Goal: Information Seeking & Learning: Get advice/opinions

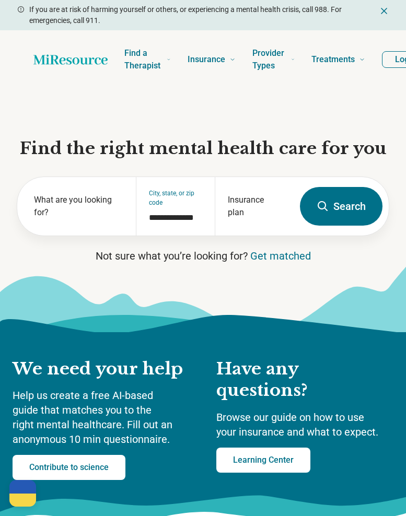
scroll to position [0, -50]
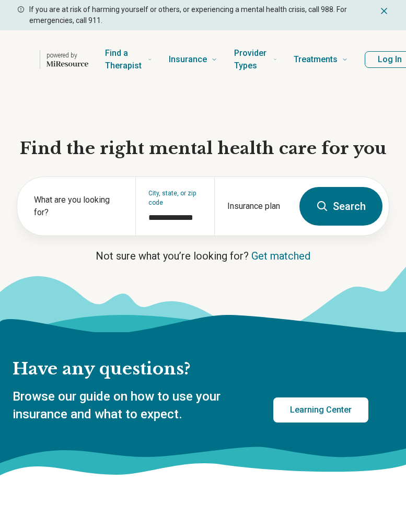
scroll to position [0, -50]
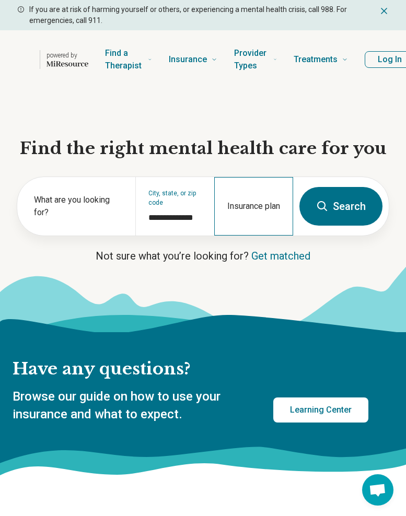
drag, startPoint x: 245, startPoint y: 206, endPoint x: 249, endPoint y: 210, distance: 5.6
click at [245, 206] on div "Insurance plan" at bounding box center [253, 206] width 79 height 59
click at [252, 212] on input "Insurance plan" at bounding box center [253, 213] width 53 height 13
click at [254, 214] on input "Insurance plan" at bounding box center [253, 213] width 53 height 13
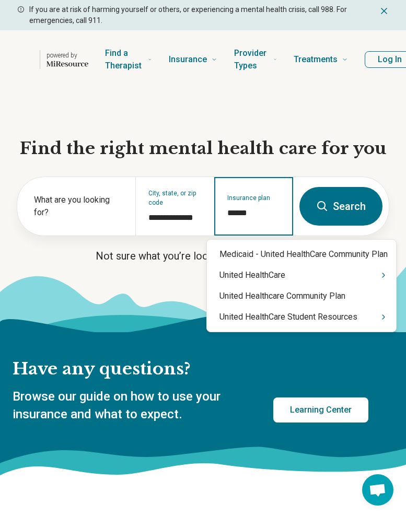
type input "******"
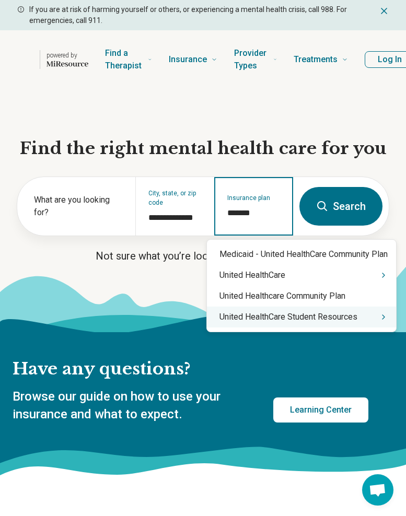
click at [329, 311] on div "United HealthCare Student Resources" at bounding box center [301, 317] width 189 height 21
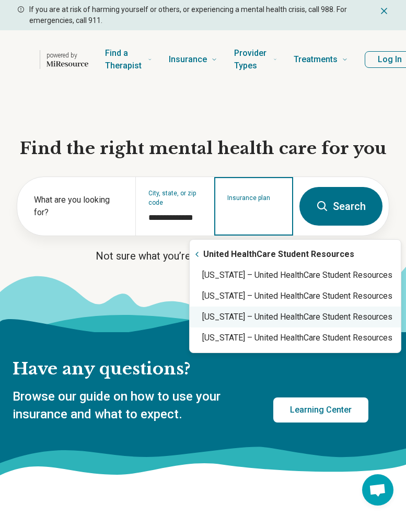
click at [257, 325] on div "Minnesota – United HealthCare Student Resources" at bounding box center [295, 317] width 211 height 21
type input "**********"
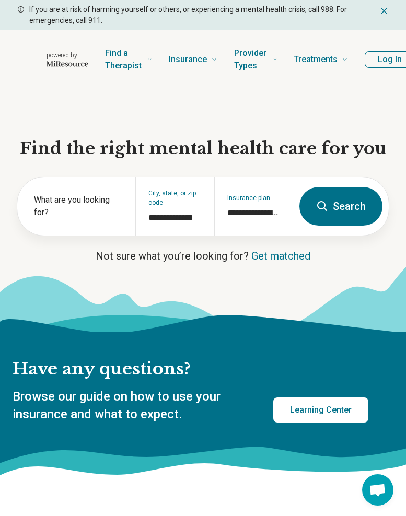
click at [349, 199] on button "Search" at bounding box center [341, 206] width 83 height 39
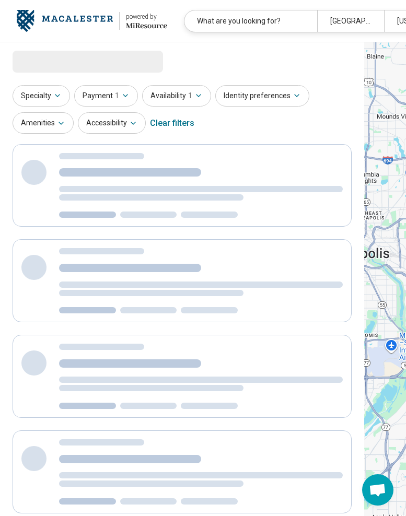
select select "***"
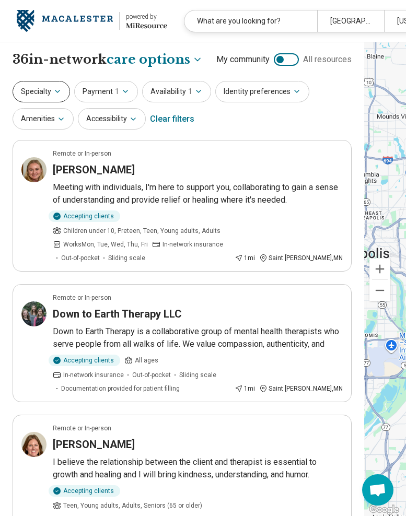
click at [60, 86] on button "Specialty" at bounding box center [41, 91] width 57 height 21
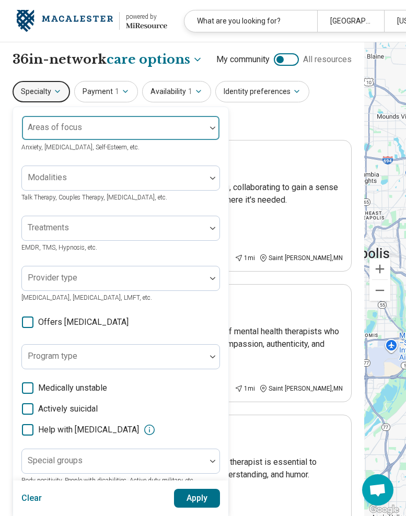
click at [111, 117] on div at bounding box center [114, 128] width 184 height 23
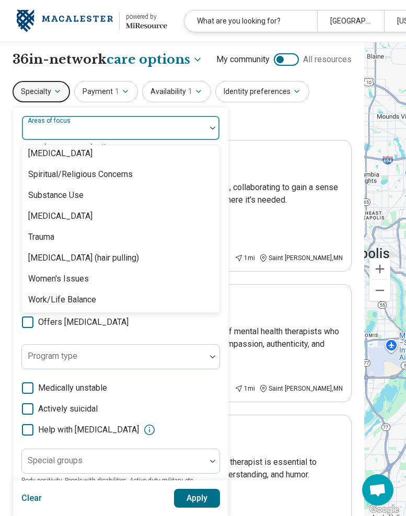
scroll to position [1953, 0]
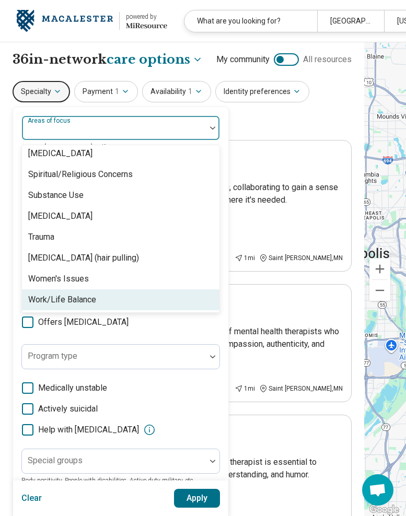
click at [97, 298] on div "Work/Life Balance" at bounding box center [121, 300] width 198 height 21
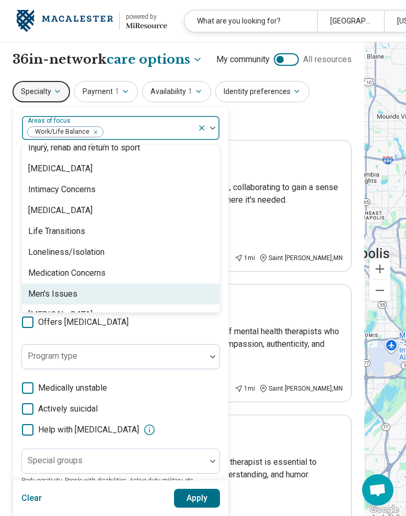
scroll to position [1012, 0]
click at [100, 290] on div "Men's Issues" at bounding box center [121, 295] width 198 height 21
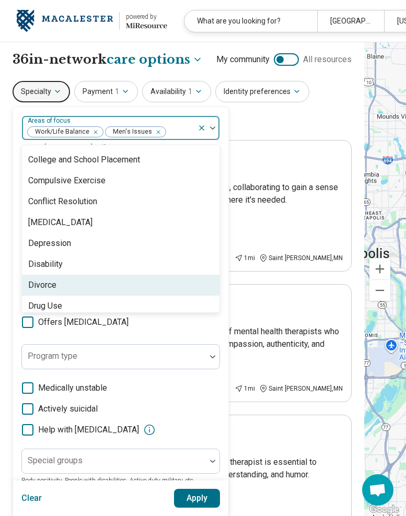
scroll to position [540, 0]
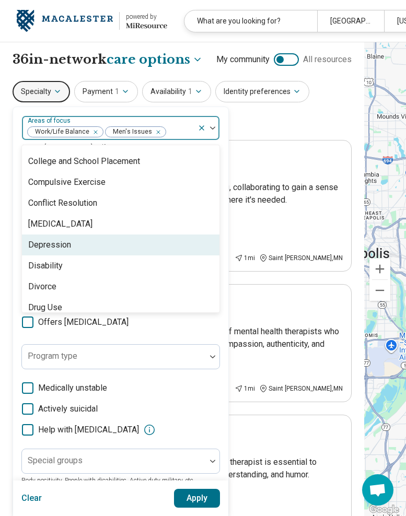
click at [114, 254] on div "Depression" at bounding box center [121, 245] width 198 height 21
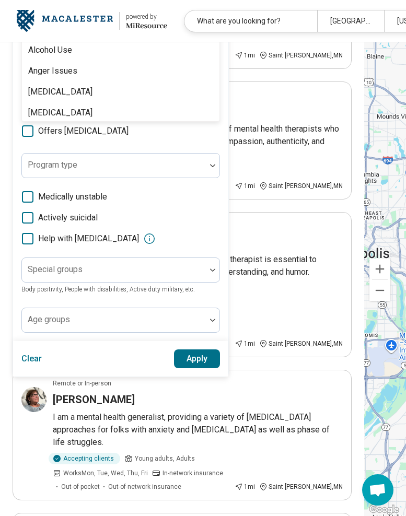
scroll to position [245, 0]
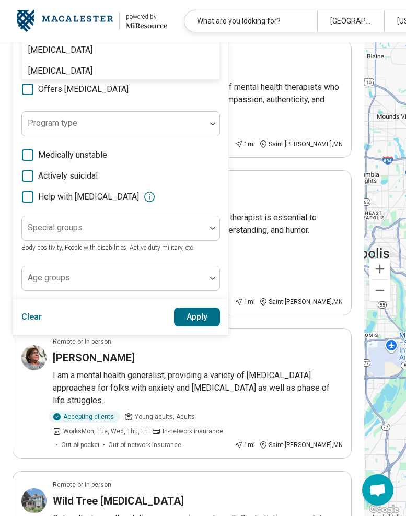
click at [195, 316] on button "Apply" at bounding box center [197, 317] width 47 height 19
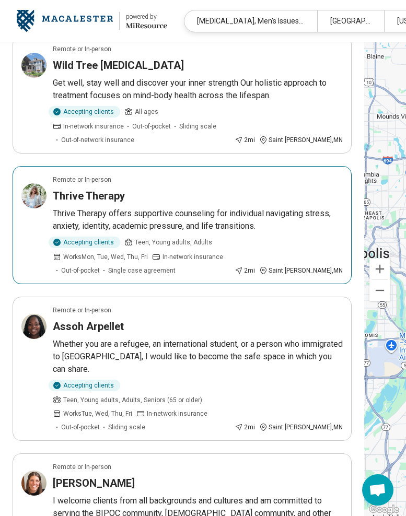
scroll to position [550, 0]
click at [117, 188] on h3 "Thrive Therapy" at bounding box center [89, 195] width 72 height 15
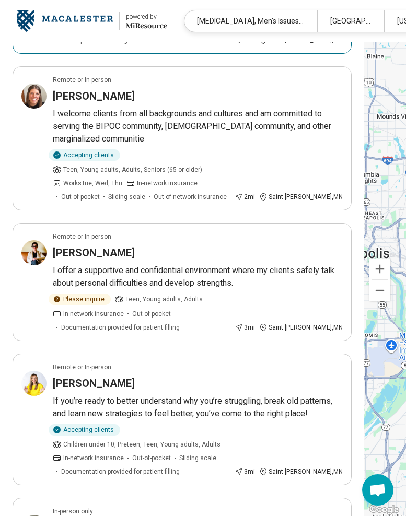
scroll to position [955, 0]
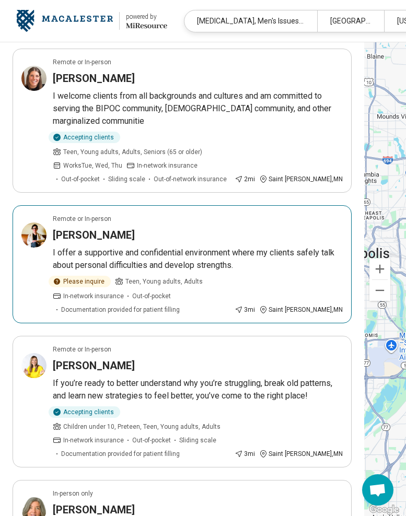
click at [103, 228] on h3 "Paige Bartholome" at bounding box center [94, 235] width 82 height 15
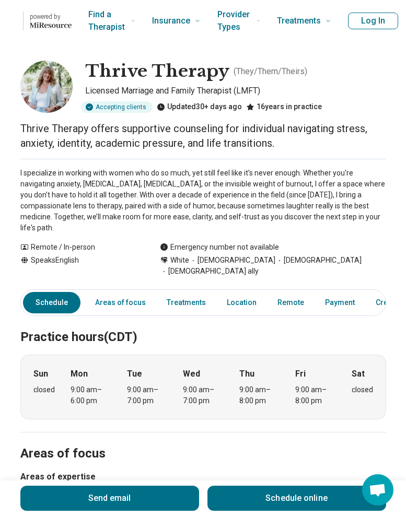
scroll to position [1, 0]
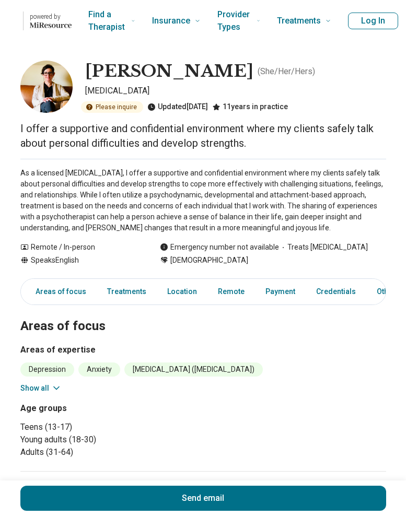
click at [34, 82] on img at bounding box center [46, 87] width 52 height 52
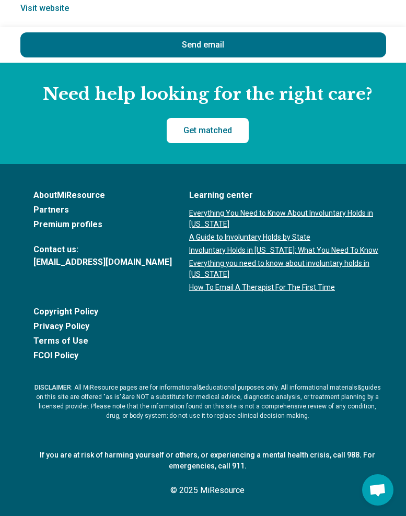
scroll to position [1044, 0]
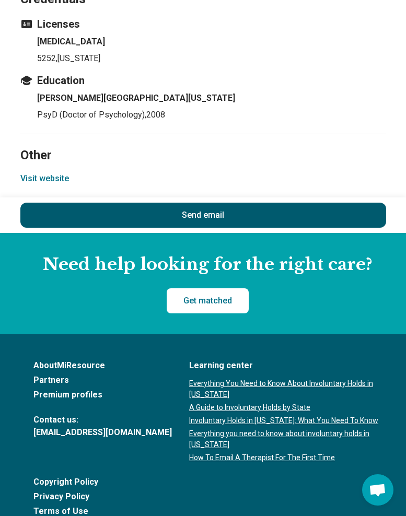
click at [211, 212] on button "Send email" at bounding box center [203, 215] width 366 height 25
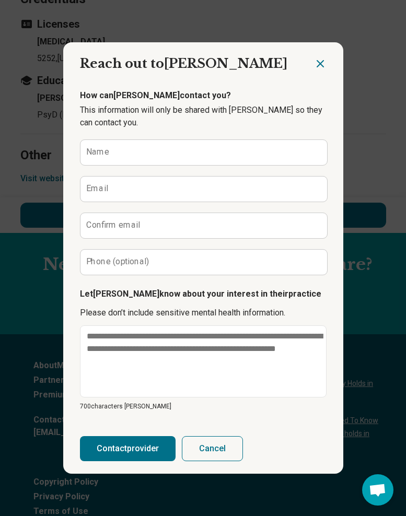
click at [320, 61] on icon "Close dialog" at bounding box center [320, 63] width 13 height 13
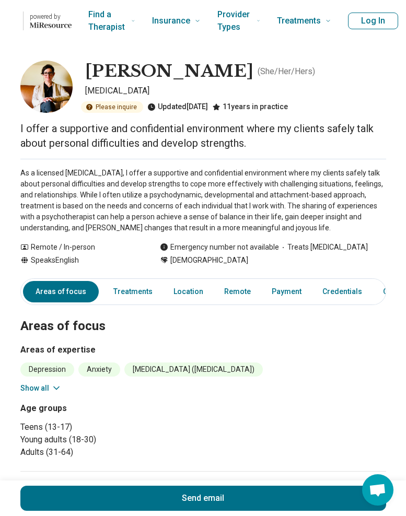
scroll to position [0, 0]
